Goal: Find specific page/section: Find specific page/section

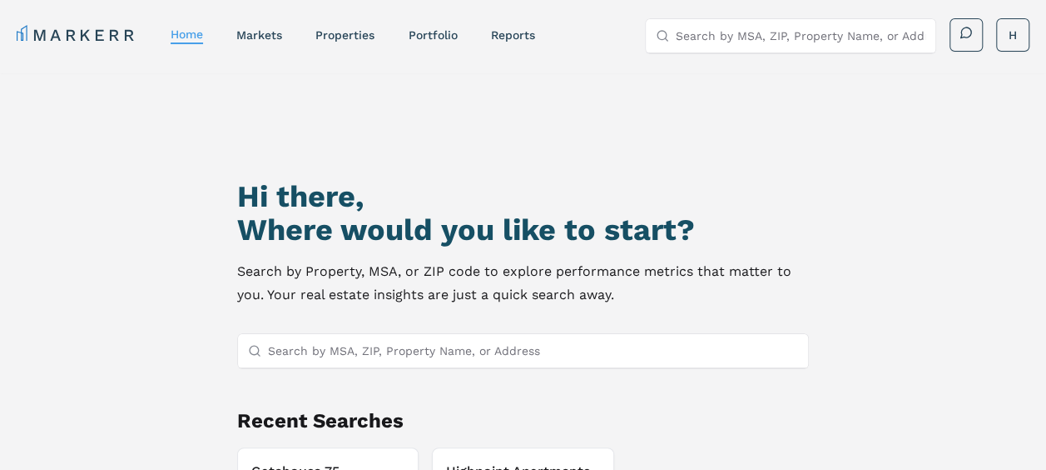
drag, startPoint x: 359, startPoint y: 152, endPoint x: 154, endPoint y: 251, distance: 227.9
click at [154, 251] on div "Hi there, Where would you like to start? Search by Property, MSA, or ZIP code t…" at bounding box center [523, 321] width 1046 height 496
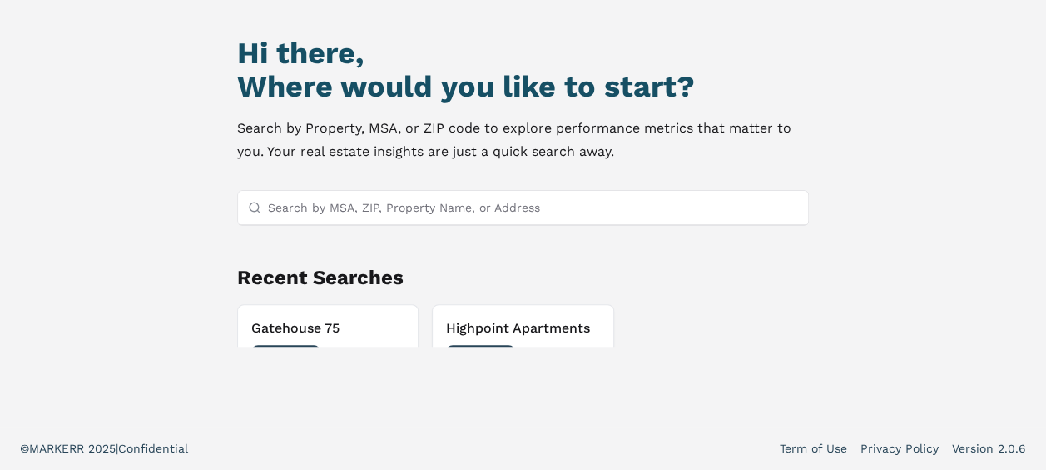
click at [276, 332] on h3 "Gatehouse 75" at bounding box center [328, 328] width 154 height 20
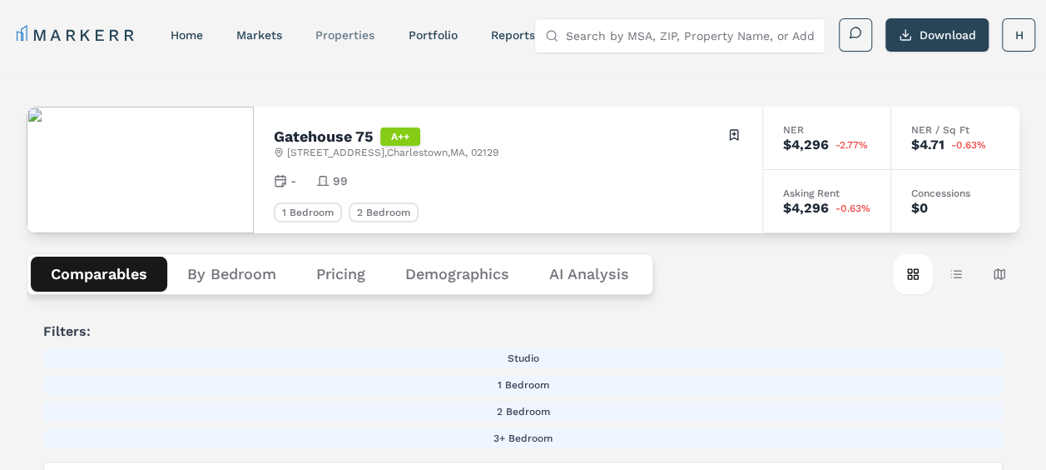
click at [338, 33] on link "properties" at bounding box center [345, 34] width 59 height 13
click at [947, 277] on button "Table view" at bounding box center [957, 274] width 40 height 40
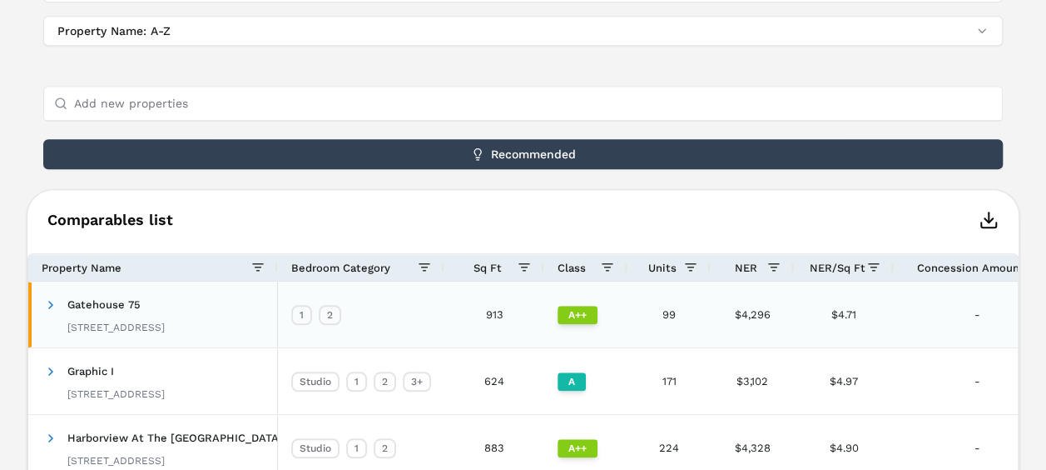
scroll to position [647, 0]
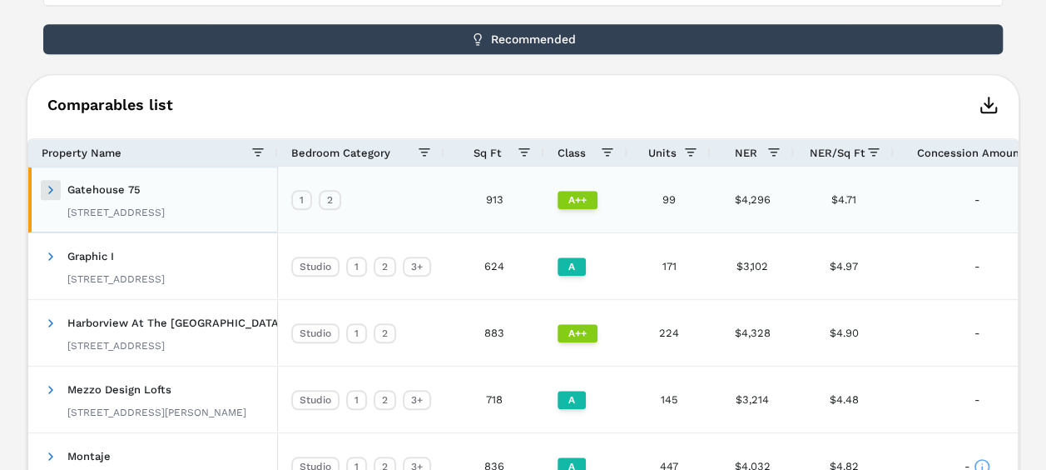
click at [51, 191] on span at bounding box center [50, 189] width 13 height 13
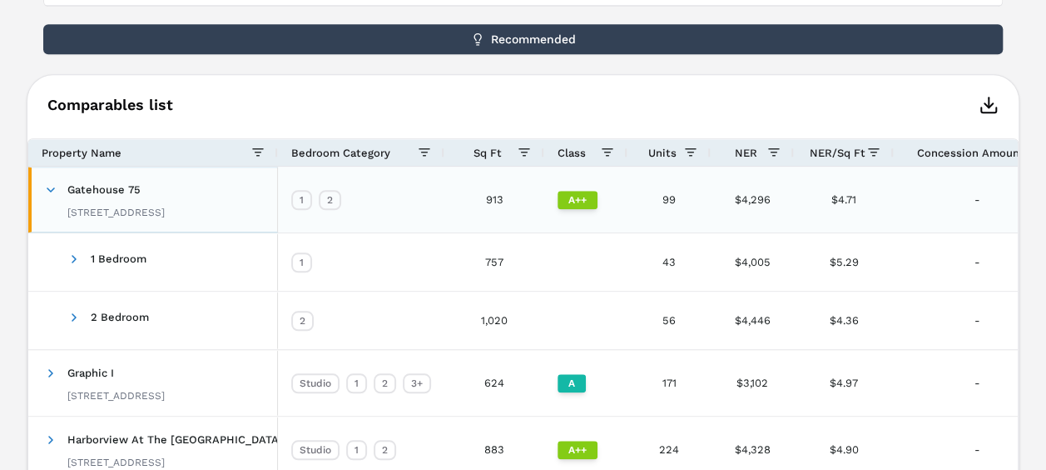
click at [101, 208] on div "75 W School St, Charlestown, MA 02129" at bounding box center [115, 212] width 97 height 13
click at [86, 191] on span "Gatehouse 75" at bounding box center [103, 189] width 73 height 12
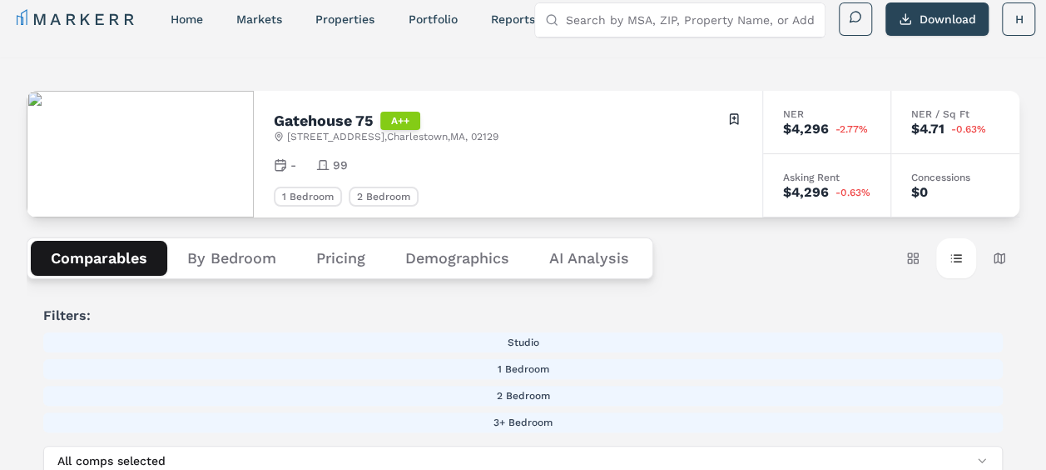
scroll to position [0, 0]
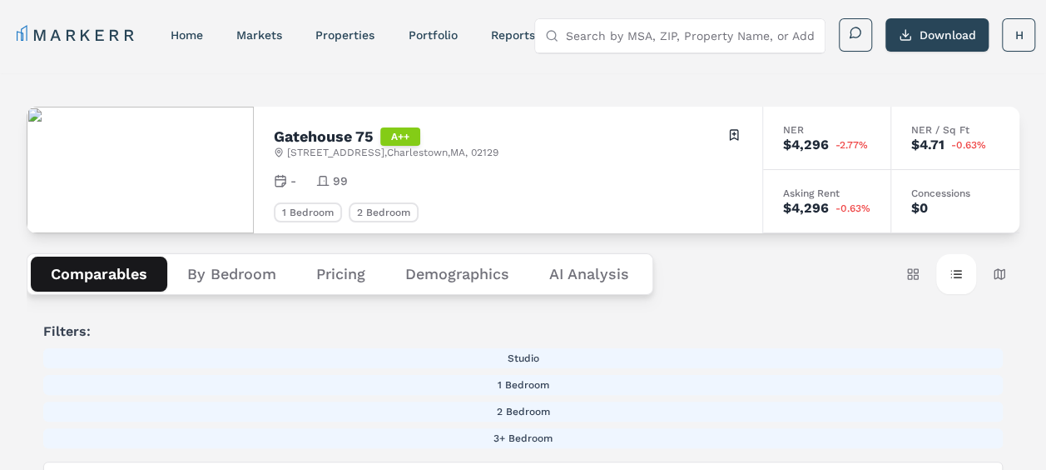
click at [583, 38] on input "Search by MSA, ZIP, Property Name, or Address" at bounding box center [690, 35] width 250 height 33
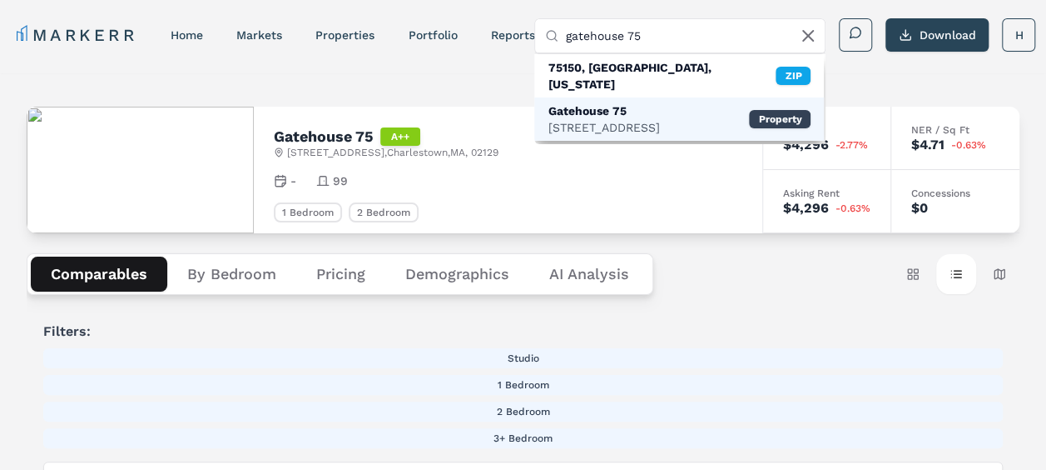
type input "gatehouse 75"
click at [598, 102] on div "Gatehouse 75" at bounding box center [604, 110] width 112 height 17
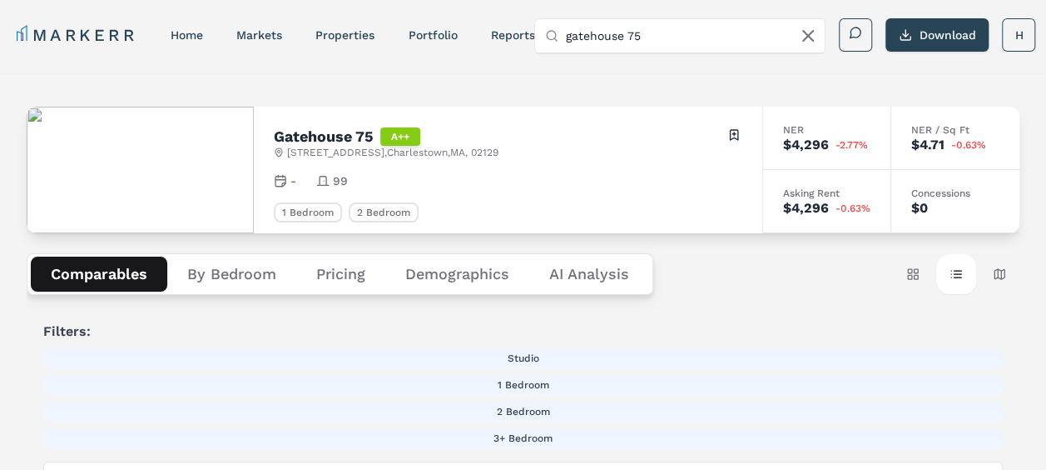
click at [783, 35] on input "gatehouse 75" at bounding box center [690, 35] width 250 height 33
click at [415, 138] on div "A++" at bounding box center [400, 136] width 40 height 18
click at [462, 270] on button "Demographics" at bounding box center [457, 273] width 144 height 35
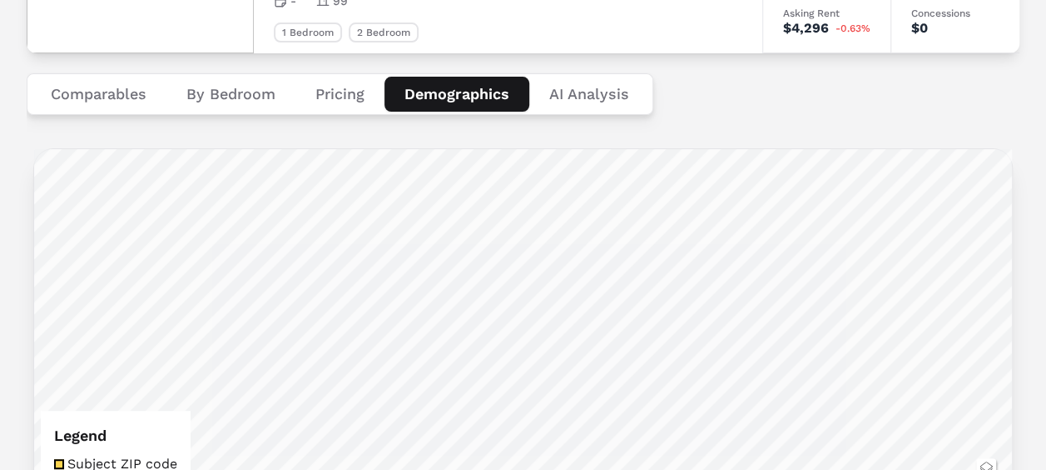
scroll to position [148, 0]
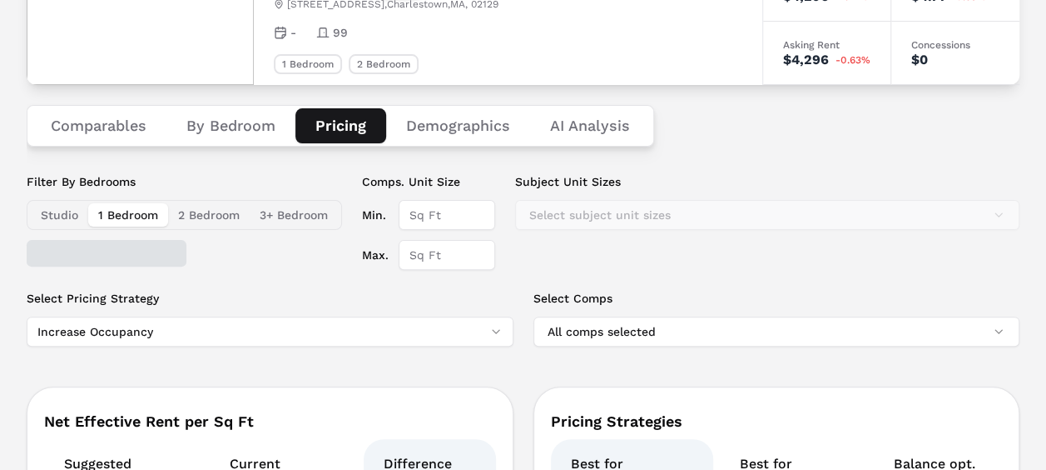
click at [329, 128] on button "Pricing" at bounding box center [341, 125] width 91 height 35
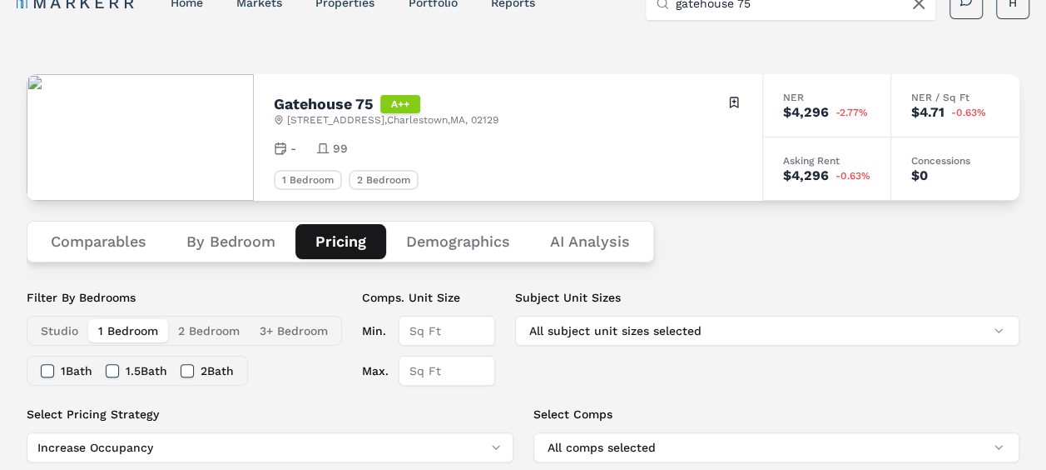
scroll to position [0, 0]
